Goal: Navigation & Orientation: Find specific page/section

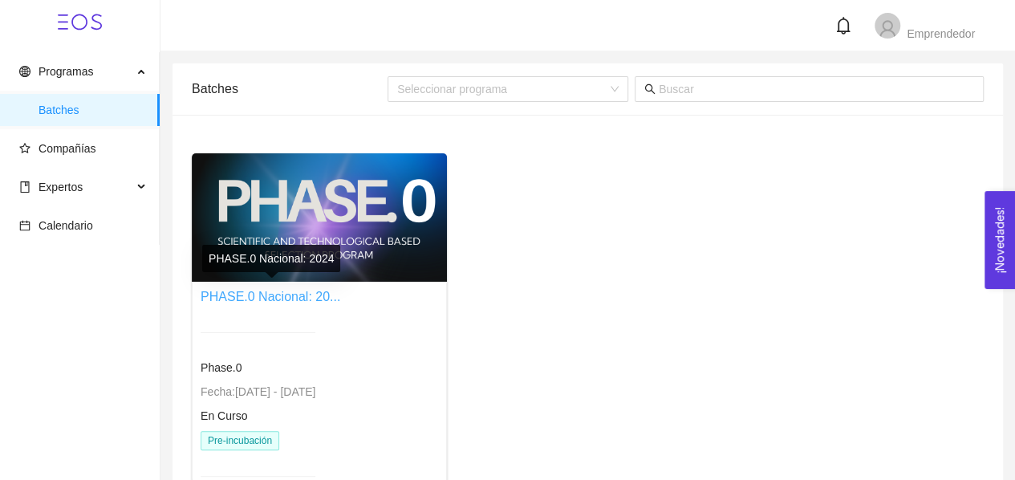
click at [278, 299] on link "PHASE.0 Nacional: 20..." at bounding box center [271, 297] width 140 height 14
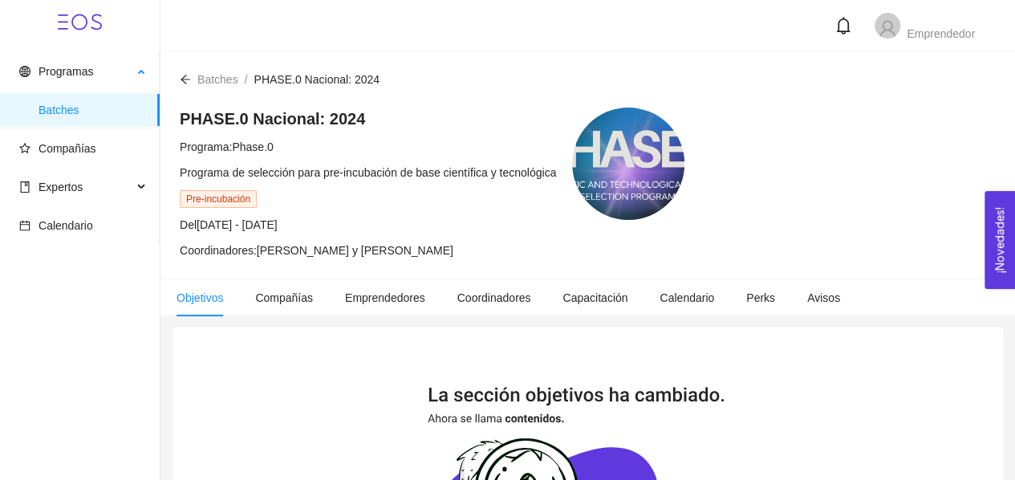
click at [95, 111] on span "Batches" at bounding box center [93, 110] width 108 height 32
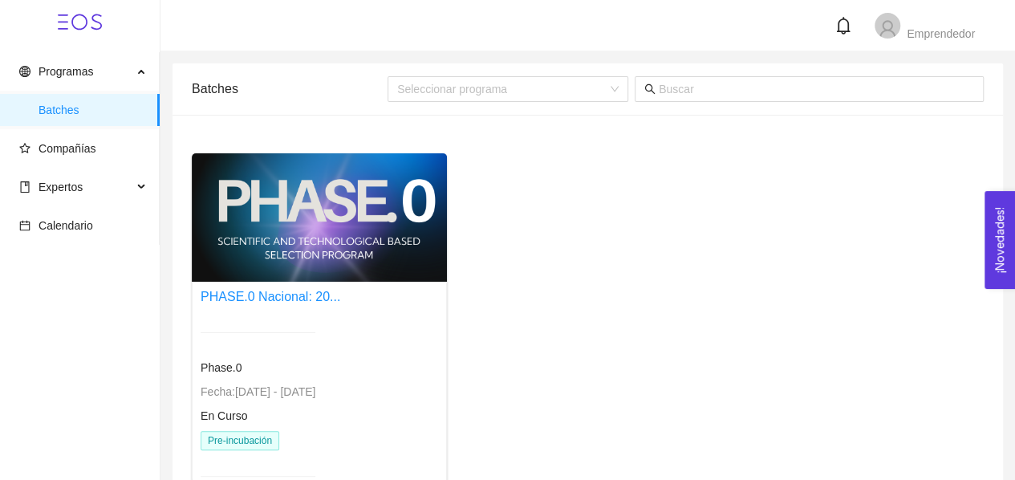
click at [260, 213] on div at bounding box center [319, 217] width 255 height 128
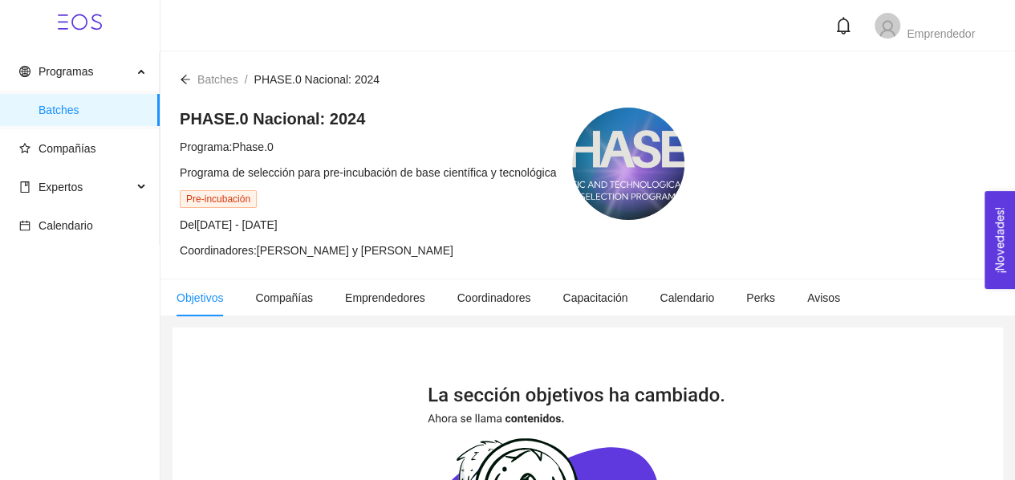
scroll to position [79, 0]
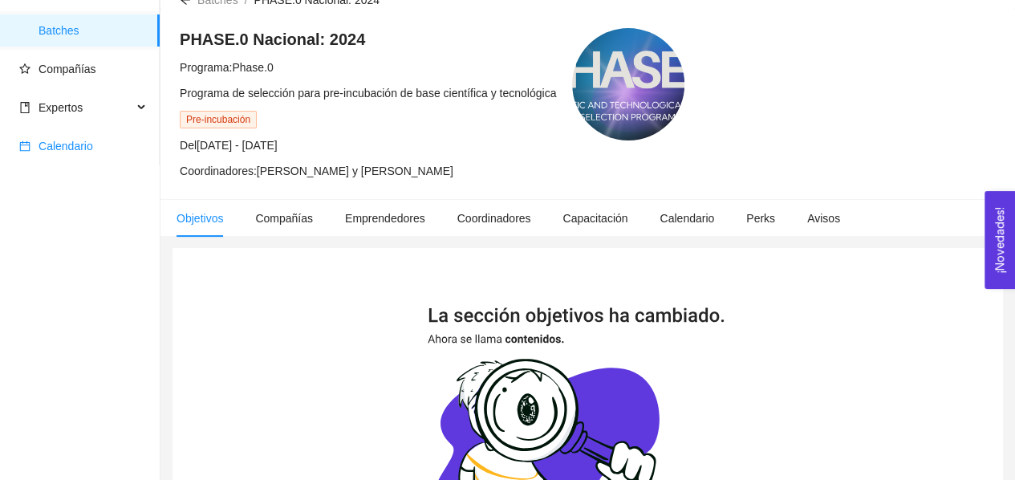
click at [109, 151] on span "Calendario" at bounding box center [83, 146] width 128 height 32
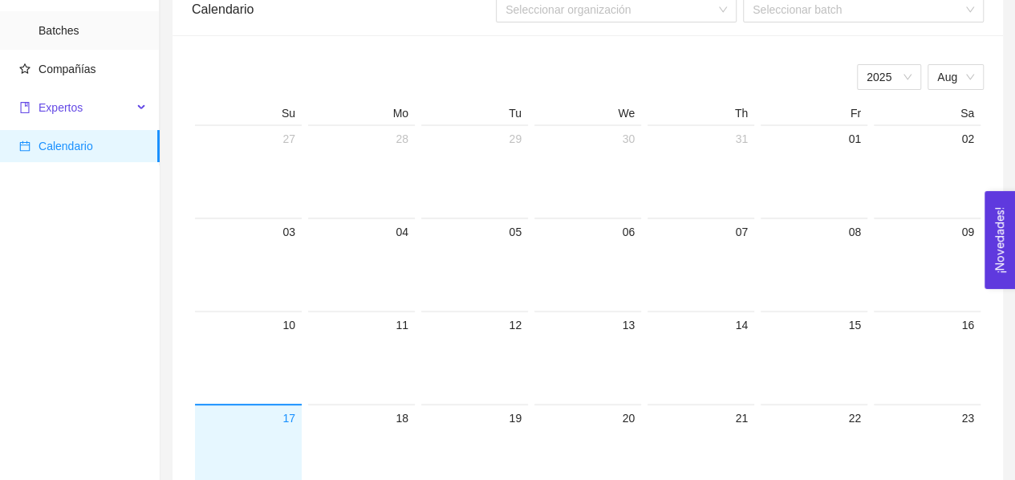
click at [83, 110] on span "Expertos" at bounding box center [75, 107] width 113 height 32
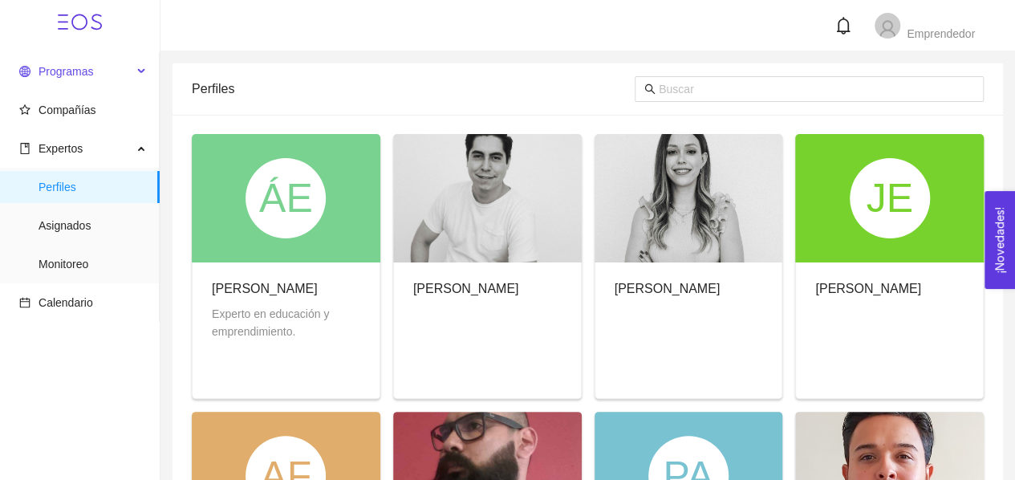
click at [87, 77] on span "Programas" at bounding box center [66, 71] width 55 height 13
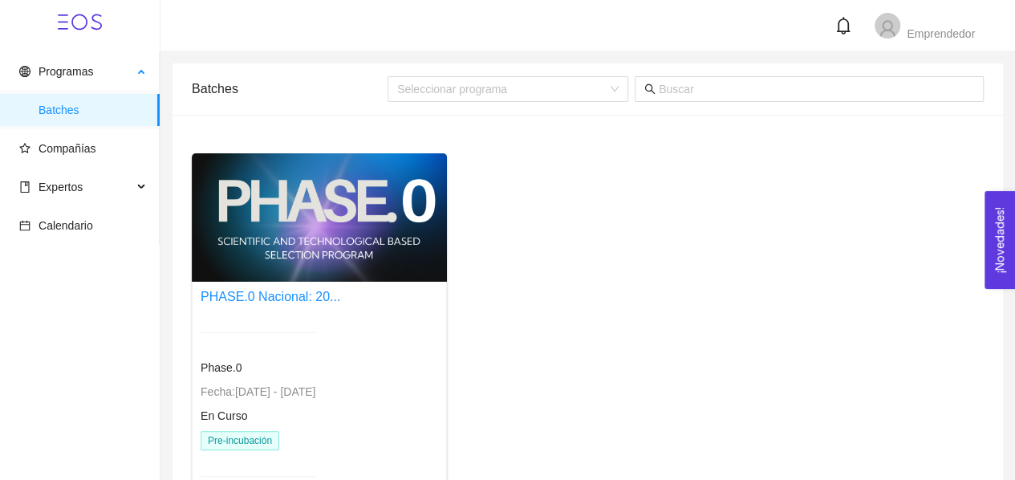
click at [93, 112] on span "Batches" at bounding box center [93, 110] width 108 height 32
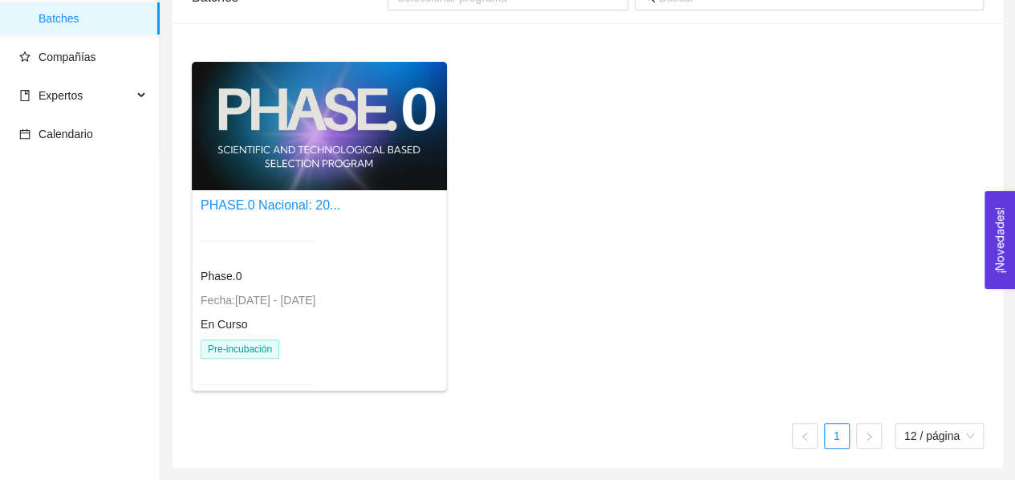
click at [75, 20] on span "Batches" at bounding box center [93, 18] width 108 height 32
click at [85, 59] on span "Compañías" at bounding box center [68, 57] width 58 height 13
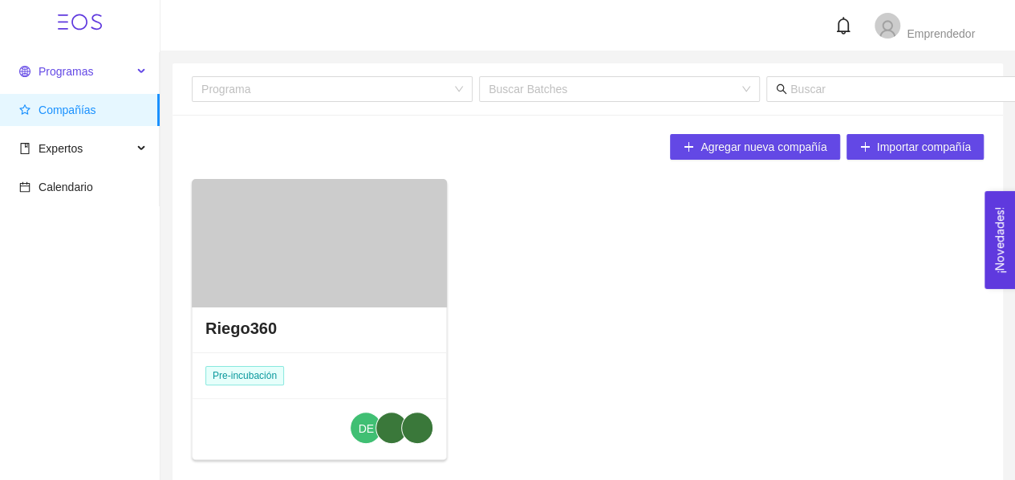
click at [93, 73] on span "Programas" at bounding box center [75, 71] width 113 height 32
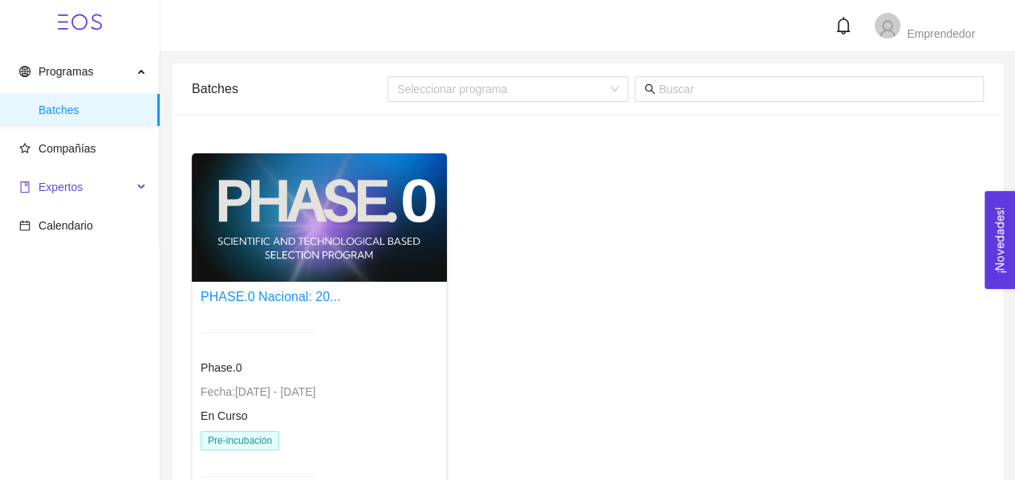
click at [101, 185] on span "Expertos" at bounding box center [75, 187] width 113 height 32
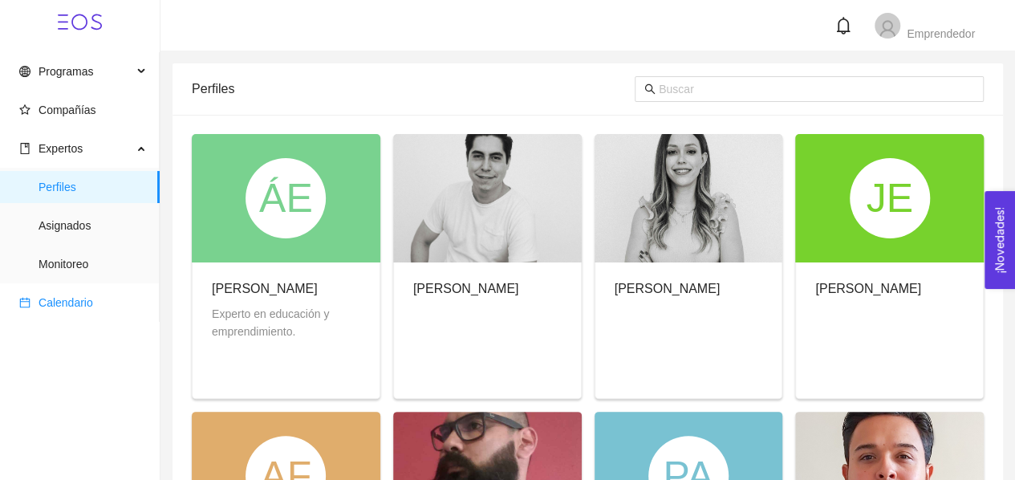
click at [93, 293] on span "Calendario" at bounding box center [83, 302] width 128 height 32
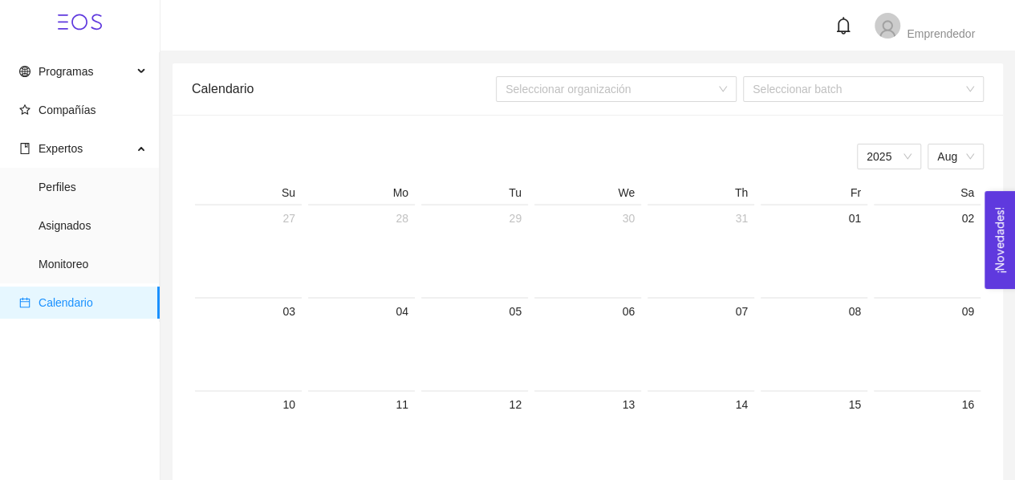
click at [915, 25] on div "Emprendedor" at bounding box center [941, 31] width 68 height 18
click at [907, 90] on span "Perfil" at bounding box center [901, 83] width 26 height 13
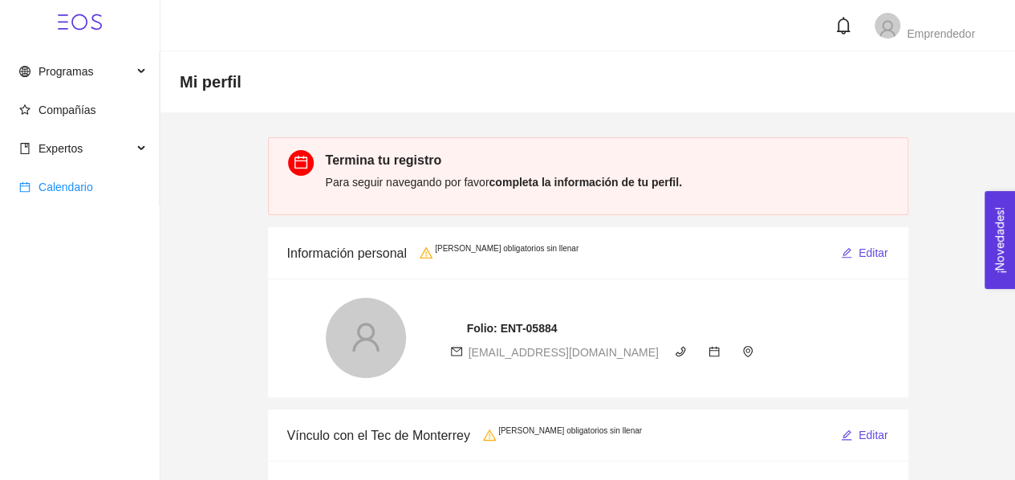
click at [73, 187] on span "Calendario" at bounding box center [66, 187] width 55 height 13
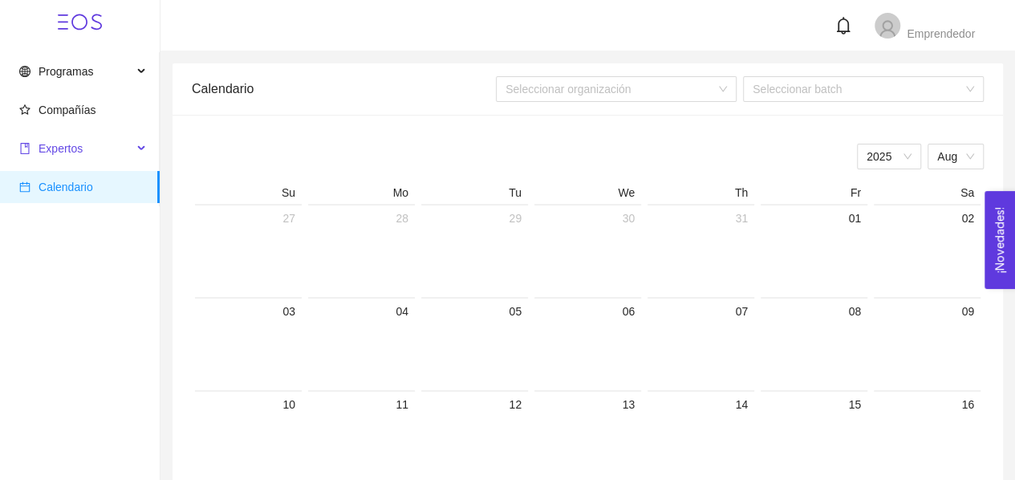
click at [81, 152] on span "Expertos" at bounding box center [75, 148] width 113 height 32
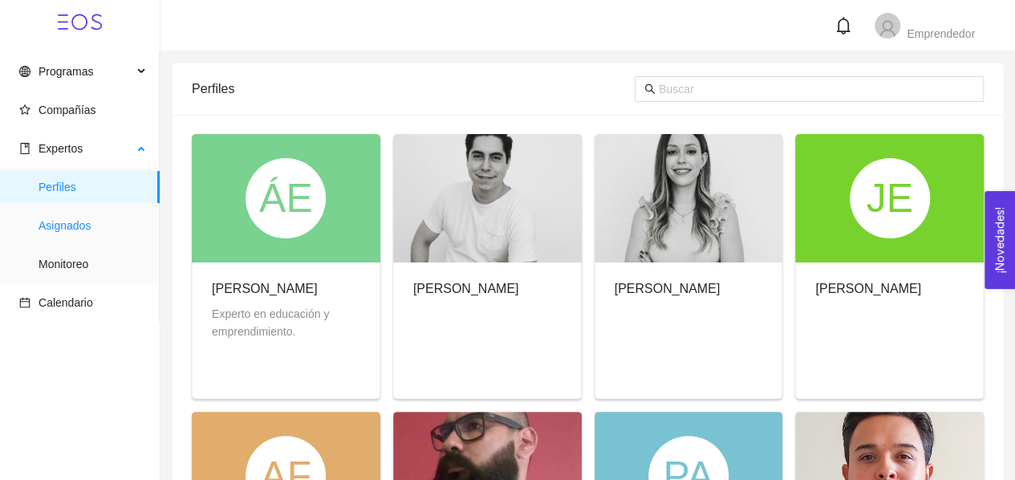
click at [51, 237] on span "Asignados" at bounding box center [93, 225] width 108 height 32
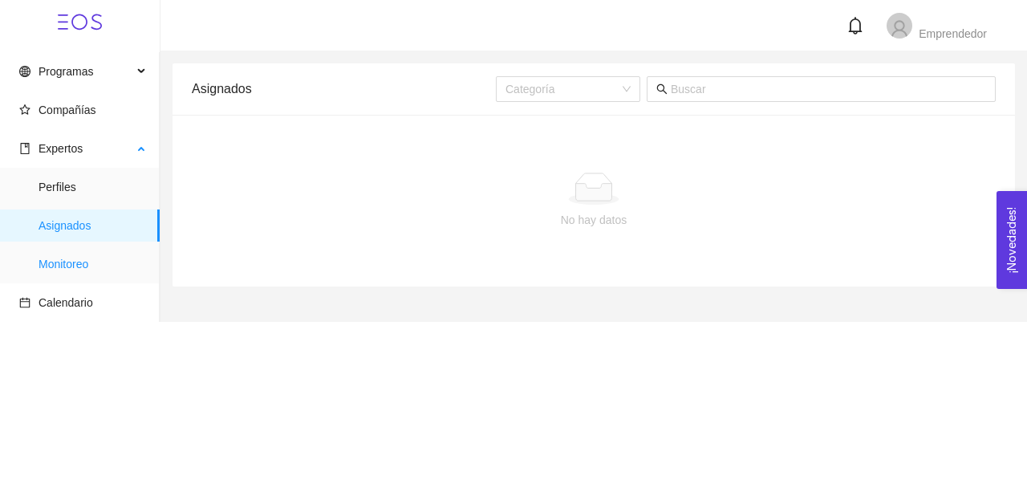
click at [48, 262] on span "Monitoreo" at bounding box center [93, 264] width 108 height 32
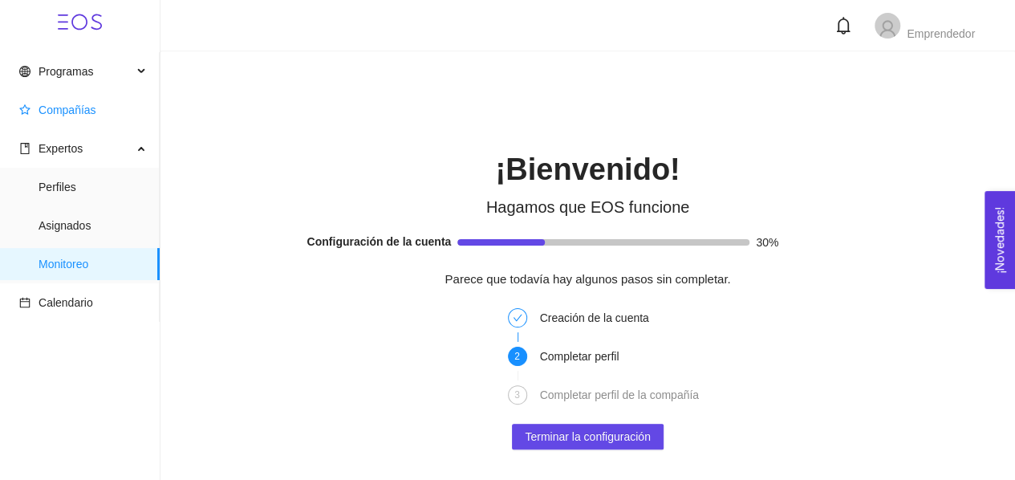
click at [67, 107] on span "Compañías" at bounding box center [68, 109] width 58 height 13
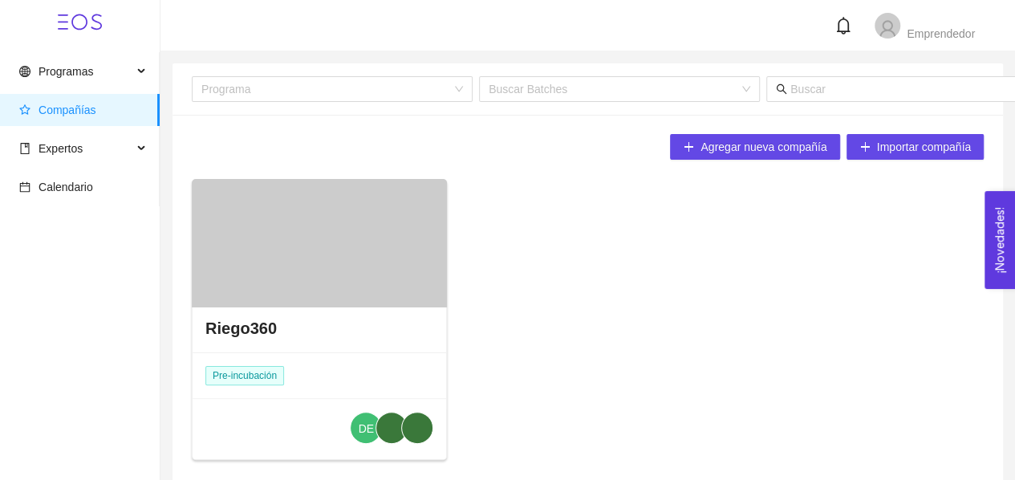
scroll to position [69, 0]
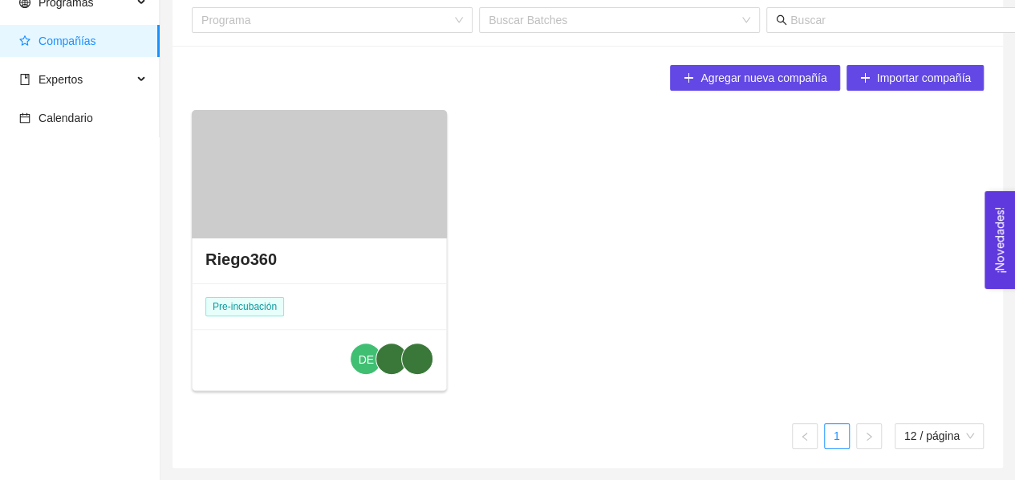
click at [274, 251] on div "Riego360" at bounding box center [320, 259] width 254 height 48
click at [255, 258] on h4 "Riego360" at bounding box center [240, 259] width 71 height 22
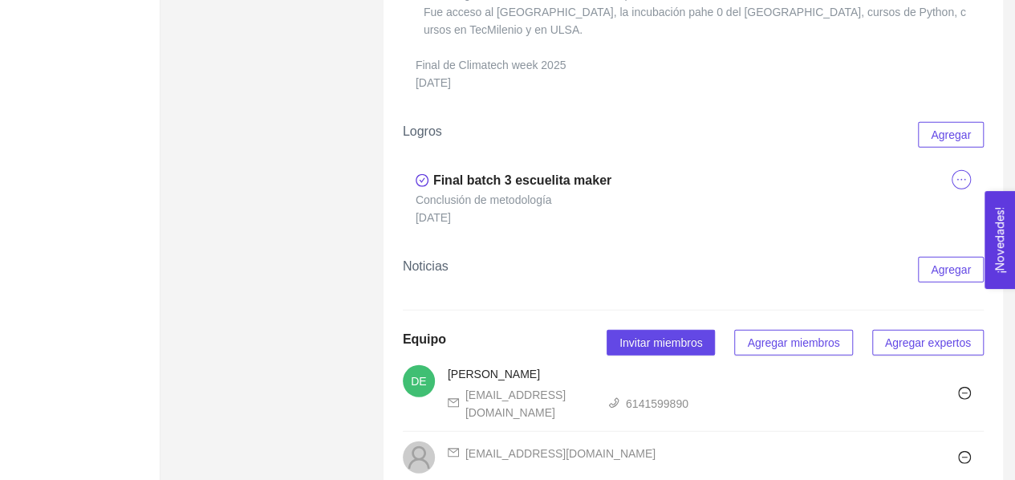
scroll to position [2514, 0]
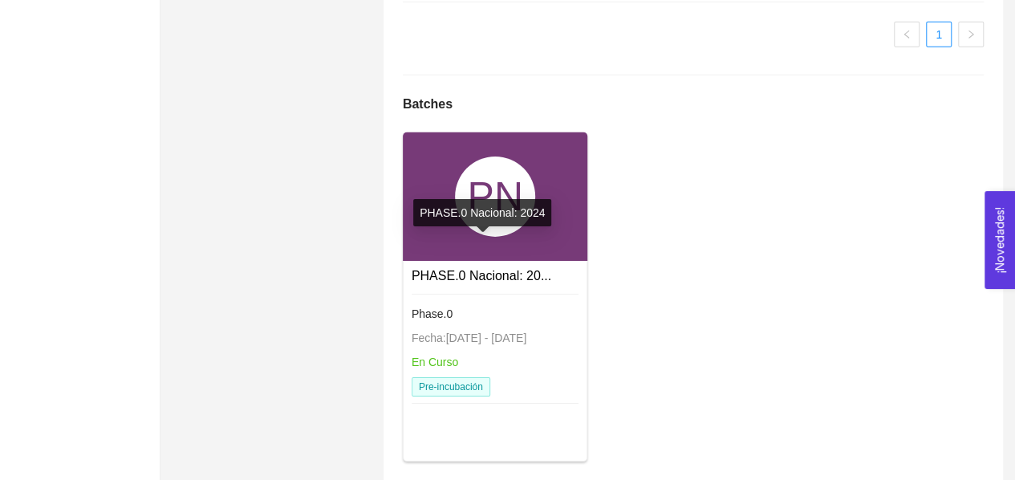
click at [475, 269] on link "PHASE.0 Nacional: 20..." at bounding box center [482, 276] width 140 height 14
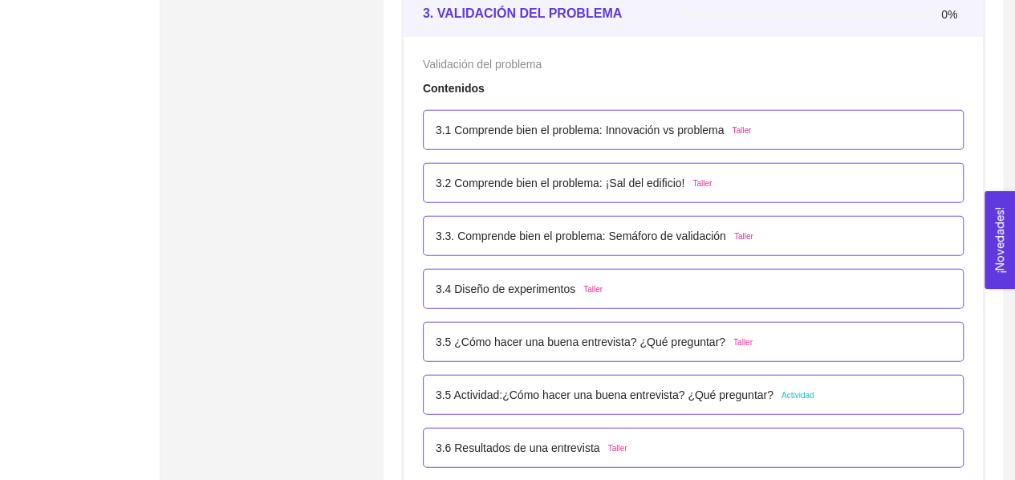
scroll to position [2083, 0]
